Goal: Complete application form

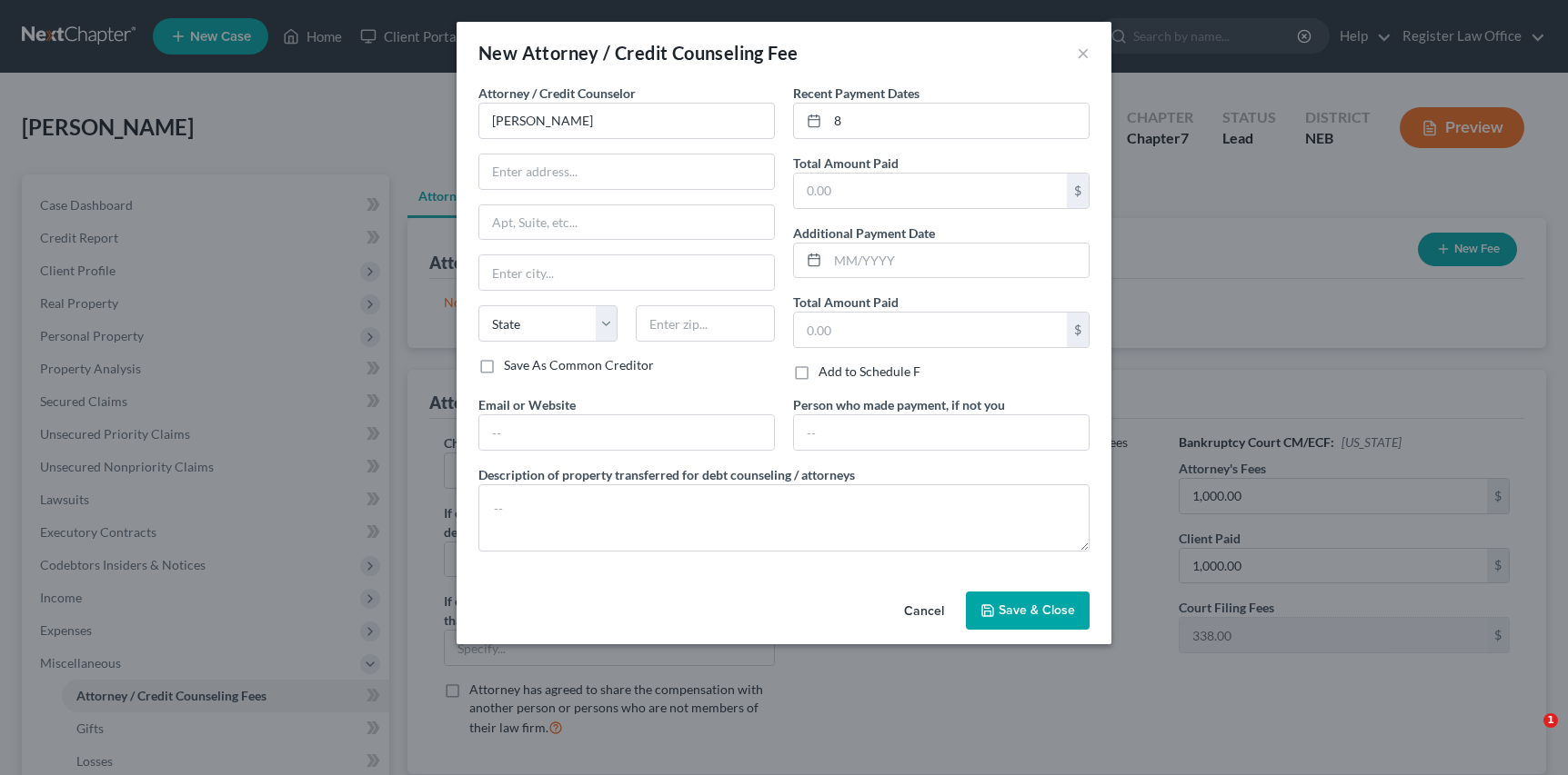
select select "0"
click at [815, 120] on line at bounding box center [813, 120] width 11 height 0
click at [816, 120] on line at bounding box center [813, 120] width 11 height 0
click at [848, 125] on input "8" at bounding box center [958, 122] width 261 height 35
drag, startPoint x: 794, startPoint y: 546, endPoint x: 802, endPoint y: 539, distance: 10.6
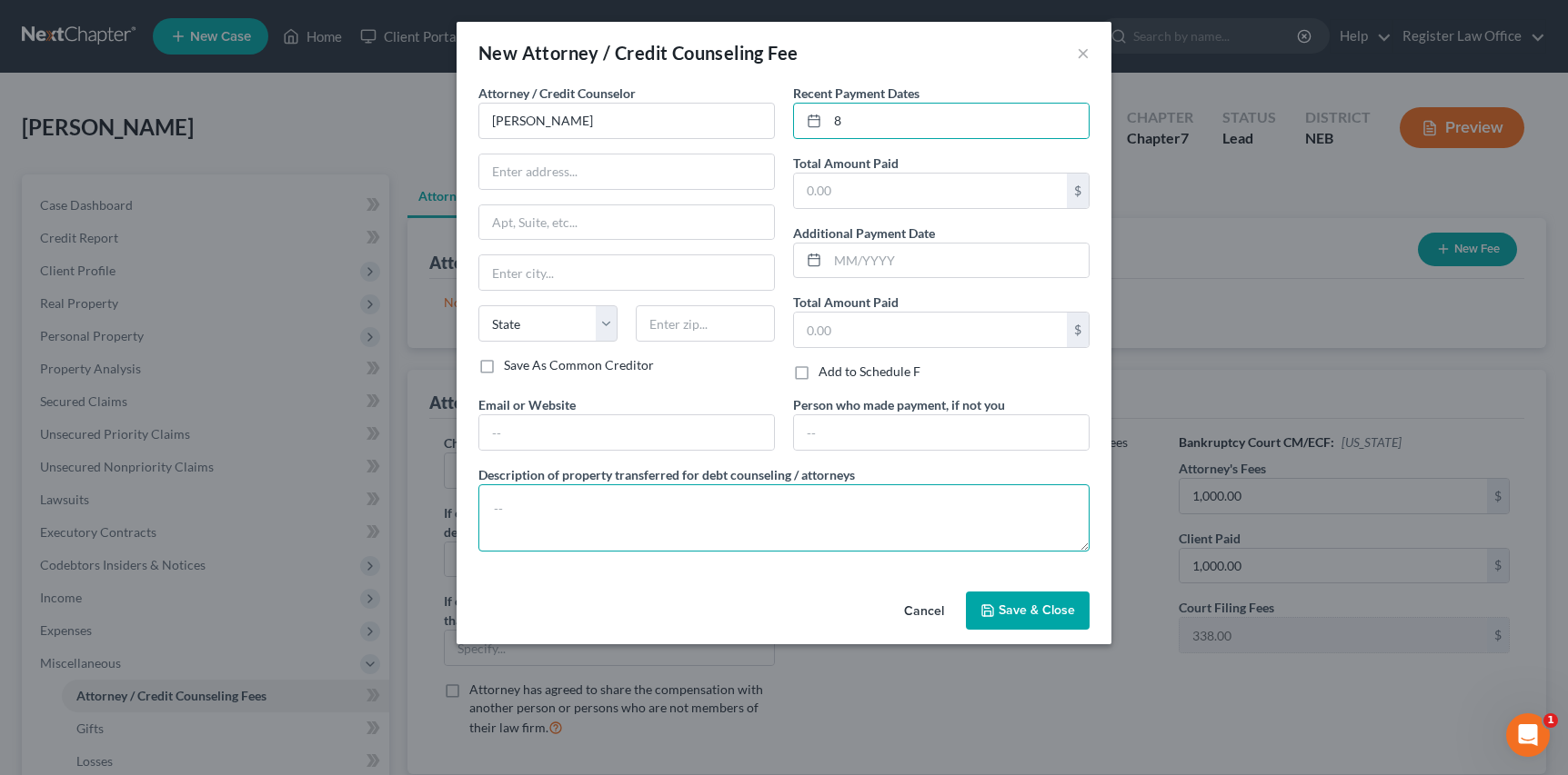
click at [796, 546] on textarea at bounding box center [784, 517] width 611 height 67
click at [844, 126] on input "8" at bounding box center [958, 122] width 261 height 35
click at [818, 123] on icon at bounding box center [813, 121] width 15 height 15
click at [855, 122] on input "text" at bounding box center [958, 122] width 261 height 35
click at [901, 121] on input "text" at bounding box center [958, 122] width 261 height 35
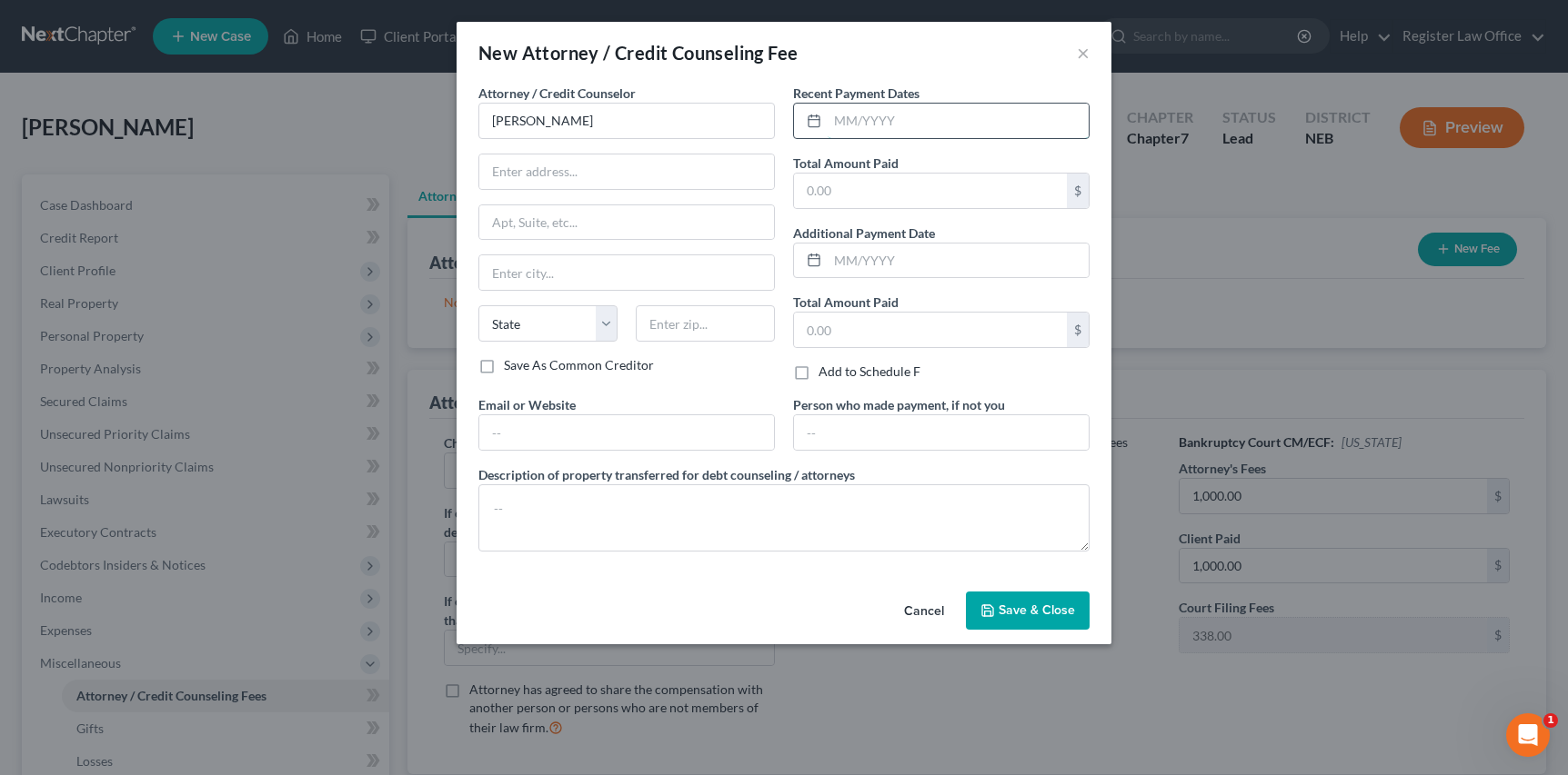
drag, startPoint x: 858, startPoint y: 121, endPoint x: 794, endPoint y: 121, distance: 64.0
click at [794, 121] on div at bounding box center [941, 121] width 297 height 36
click at [813, 122] on icon at bounding box center [813, 121] width 15 height 15
click at [813, 121] on icon at bounding box center [813, 121] width 15 height 15
click at [839, 189] on input "text" at bounding box center [930, 192] width 272 height 35
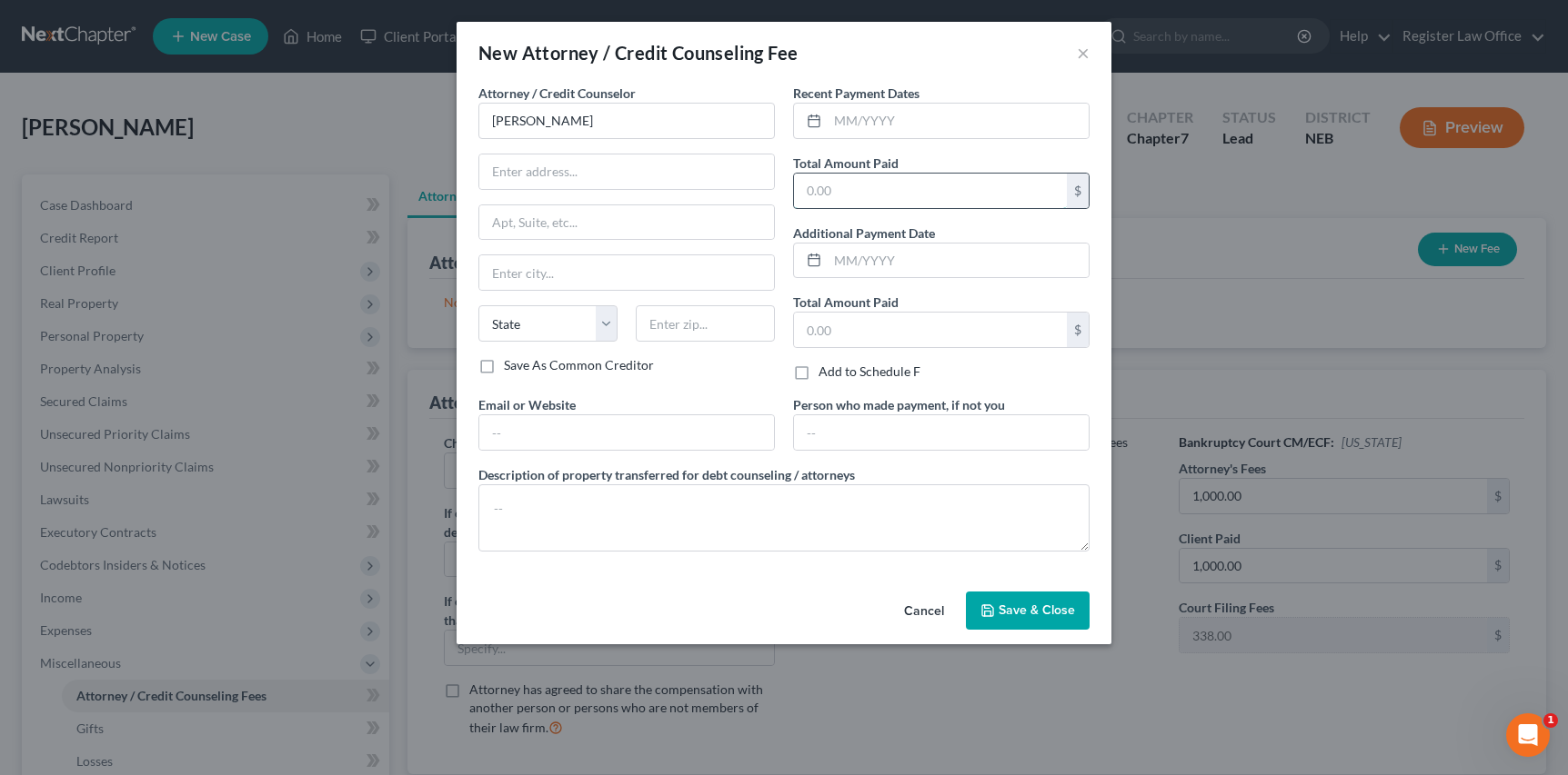
click at [837, 186] on input "text" at bounding box center [930, 192] width 272 height 35
click at [659, 114] on input "[PERSON_NAME]" at bounding box center [626, 121] width 297 height 36
type input "[DATE]"
type input "1,000.00"
click at [953, 249] on input "text" at bounding box center [958, 262] width 261 height 35
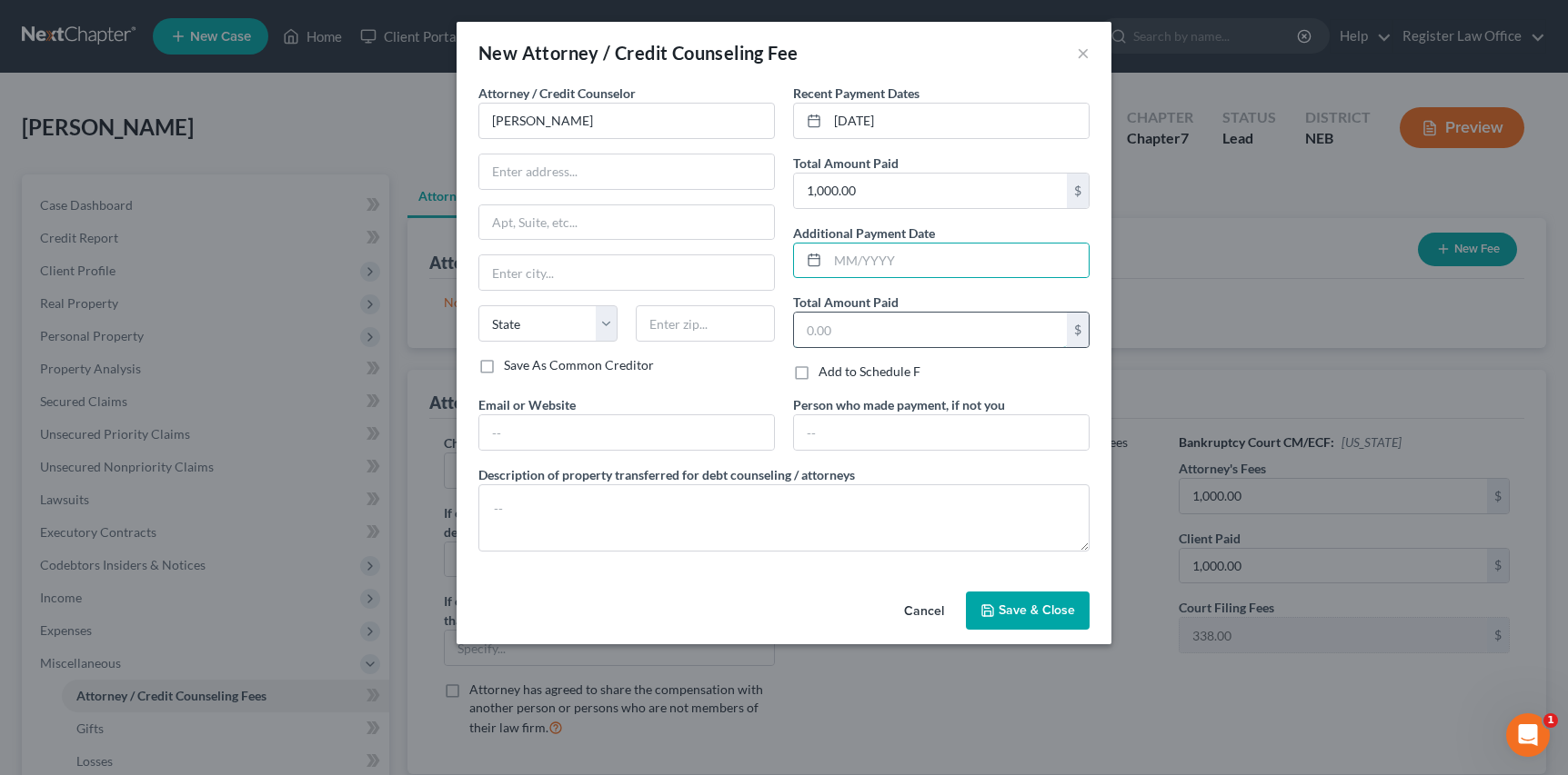
click at [872, 342] on input "text" at bounding box center [930, 331] width 272 height 35
click at [1010, 612] on span "Save & Close" at bounding box center [1036, 611] width 77 height 16
